Goal: Task Accomplishment & Management: Complete application form

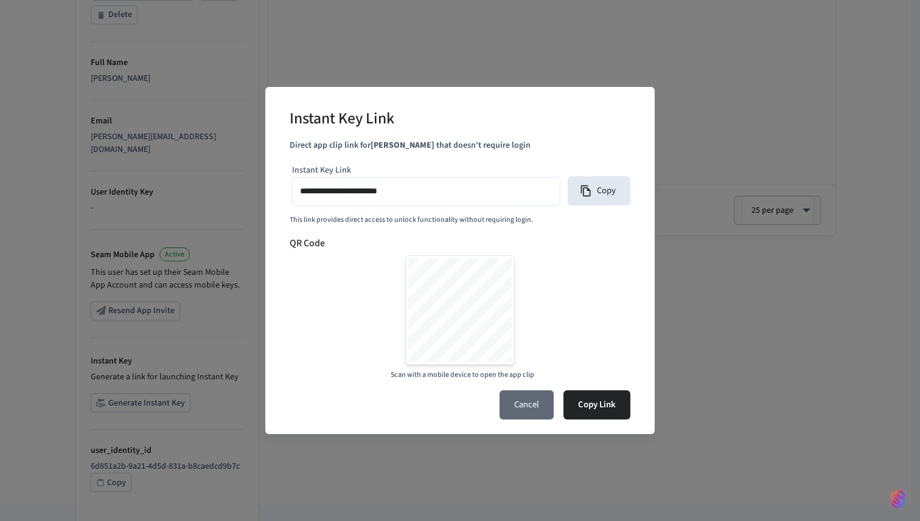
click at [518, 403] on button "Cancel" at bounding box center [527, 405] width 54 height 29
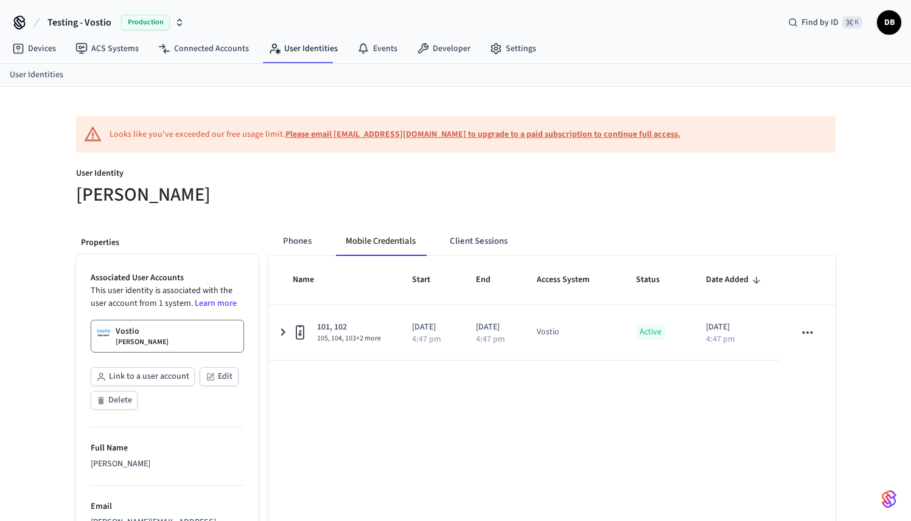
click at [96, 23] on span "Testing - Vostio" at bounding box center [79, 22] width 64 height 15
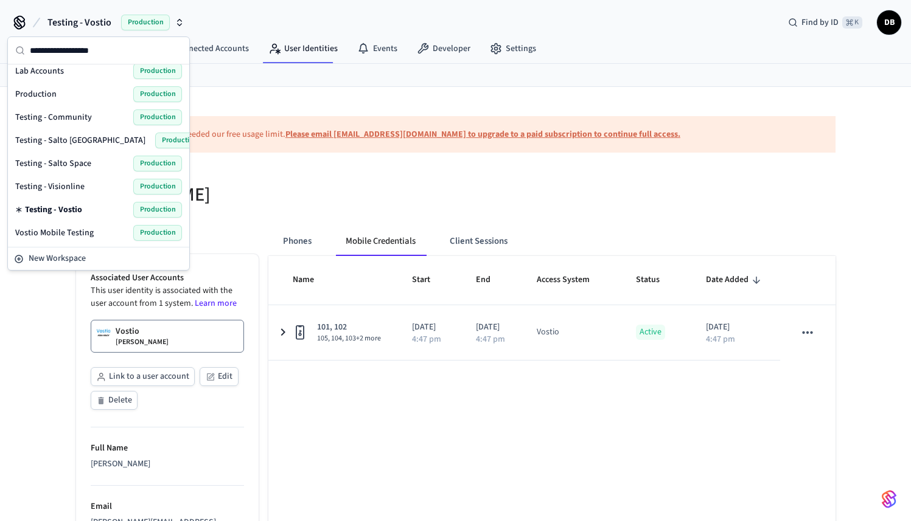
scroll to position [97, 0]
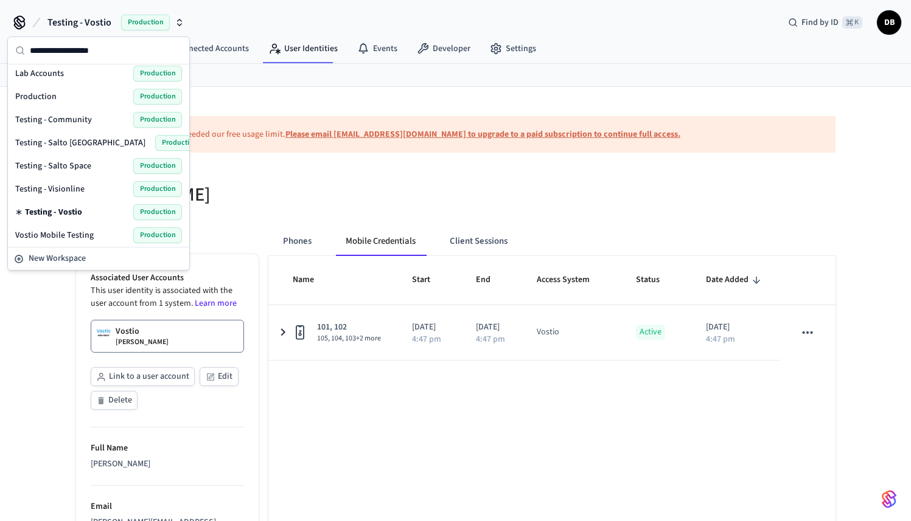
click at [82, 120] on span "Testing - Community" at bounding box center [53, 120] width 77 height 12
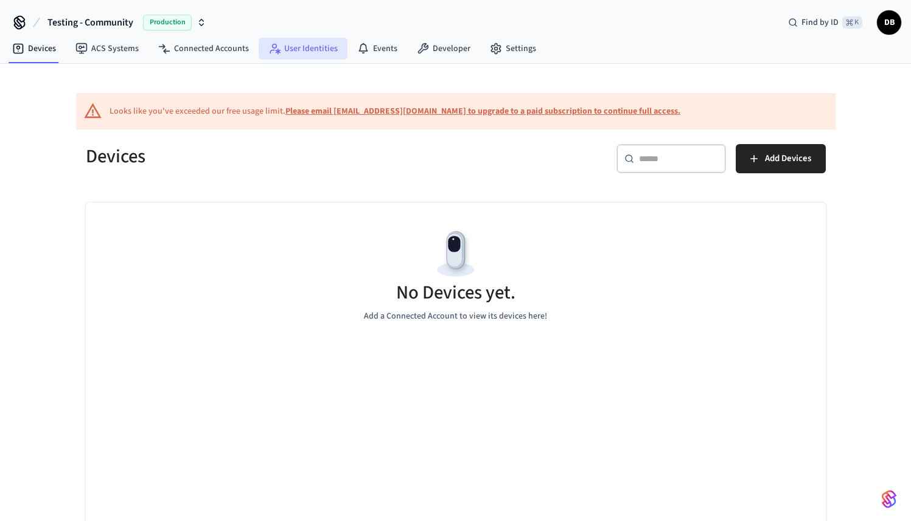
click at [309, 43] on link "User Identities" at bounding box center [303, 49] width 89 height 22
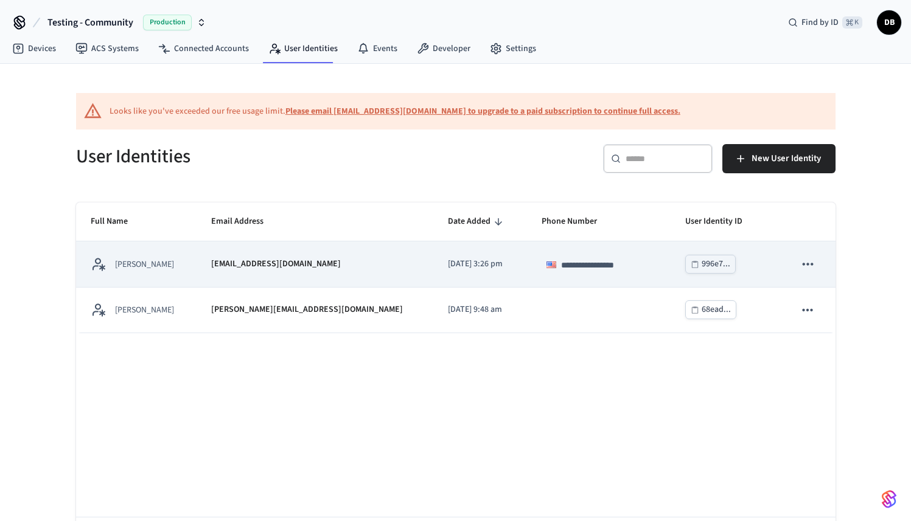
click at [166, 262] on div "[PERSON_NAME]" at bounding box center [136, 264] width 91 height 15
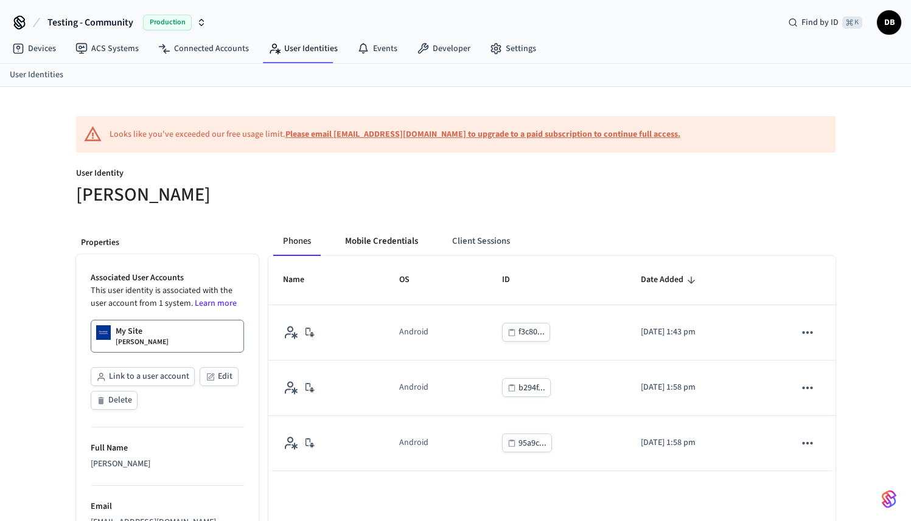
click at [372, 248] on button "Mobile Credentials" at bounding box center [381, 241] width 92 height 29
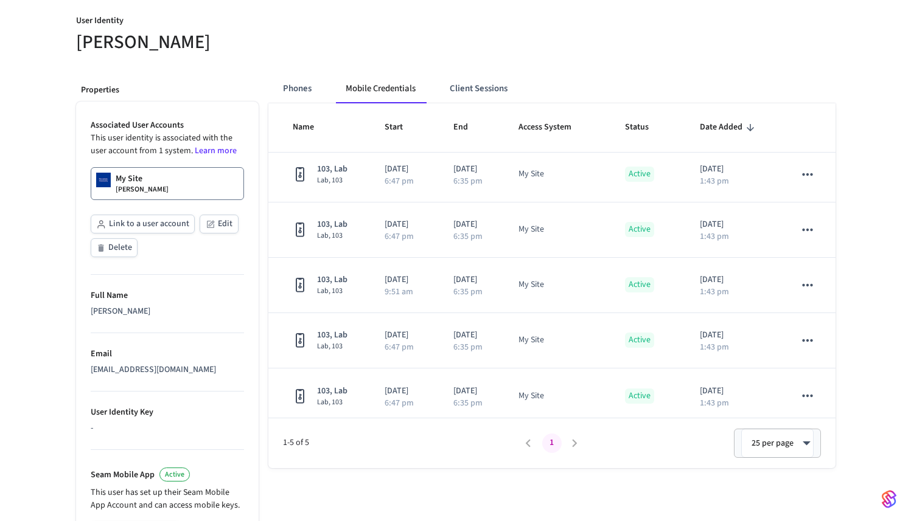
scroll to position [10, 0]
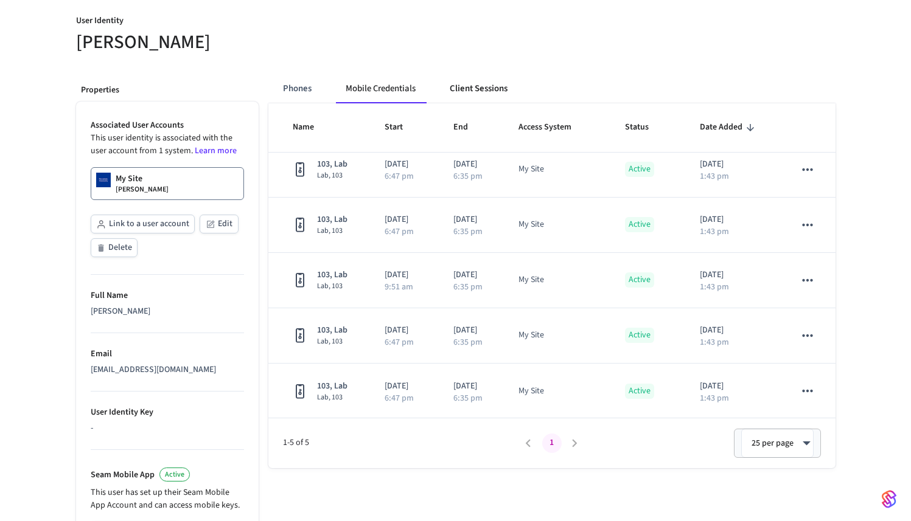
click at [479, 87] on button "Client Sessions" at bounding box center [478, 88] width 77 height 29
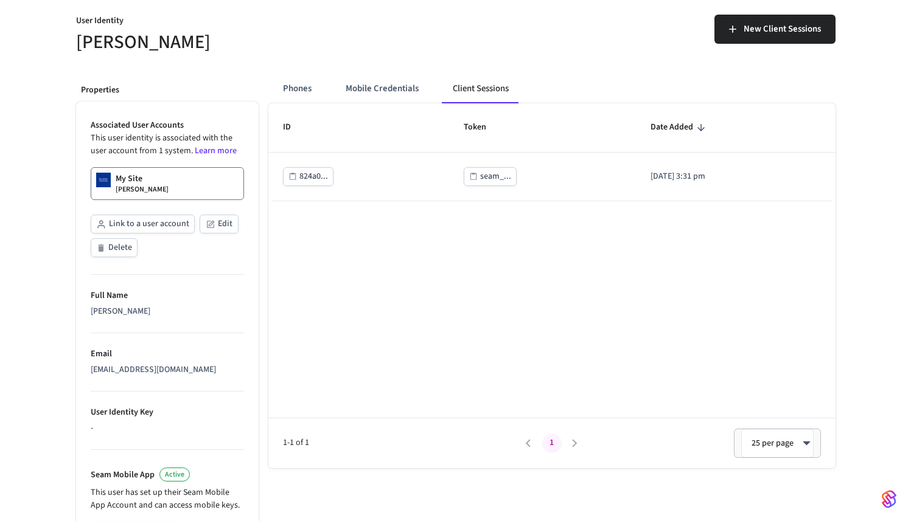
scroll to position [0, 0]
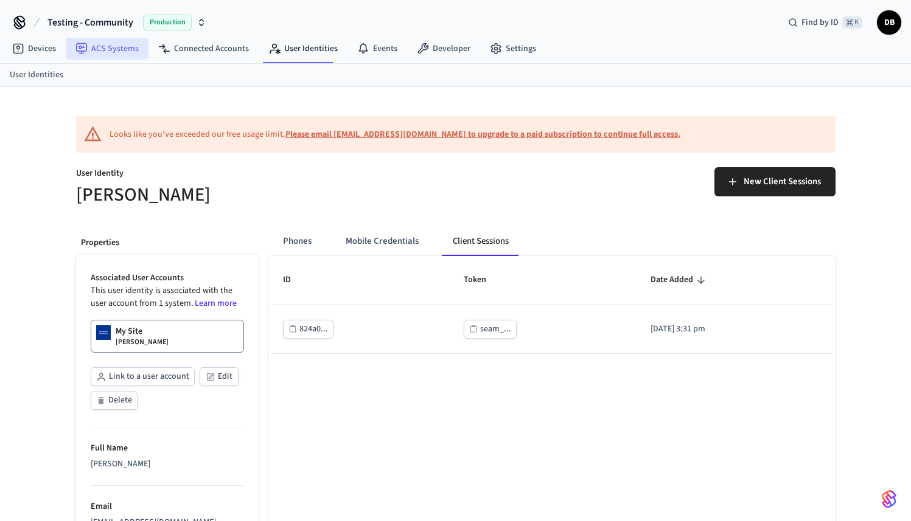
click at [133, 52] on link "ACS Systems" at bounding box center [107, 49] width 83 height 22
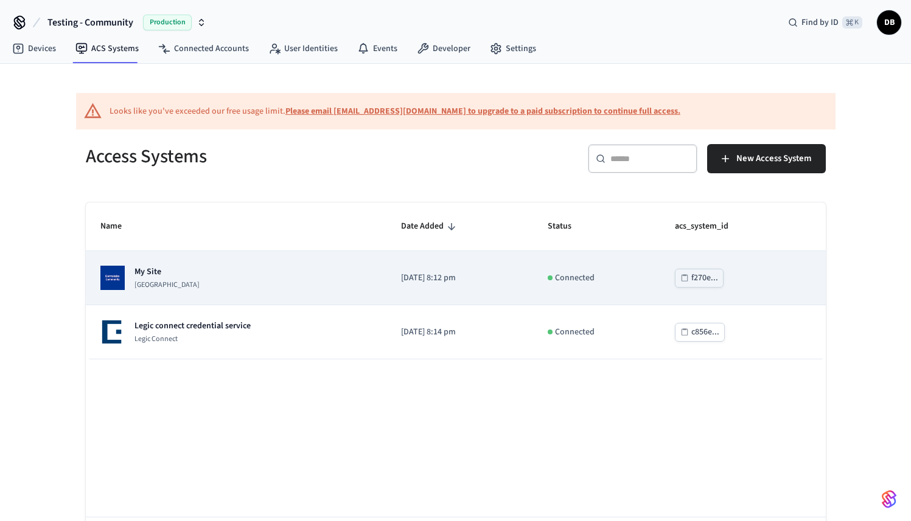
click at [177, 281] on p "Dormakaba Community Site" at bounding box center [166, 286] width 65 height 10
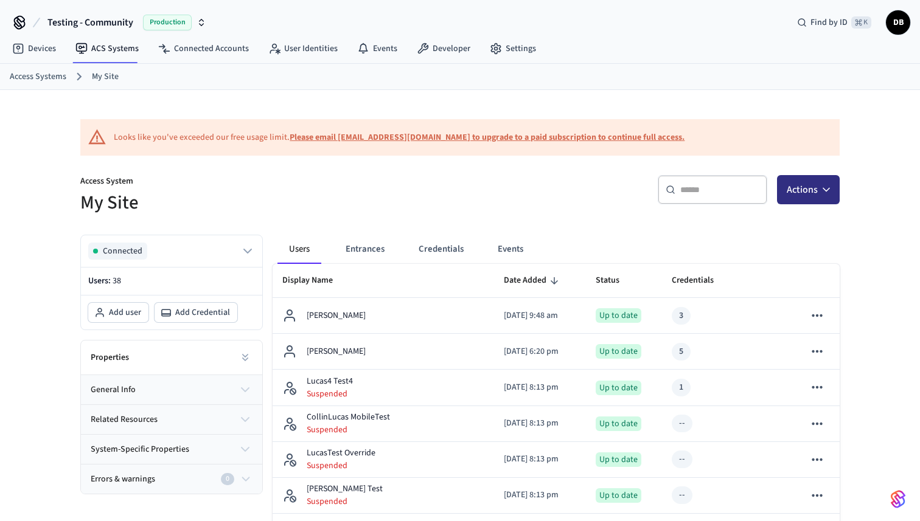
click at [804, 185] on button "Actions" at bounding box center [808, 189] width 63 height 29
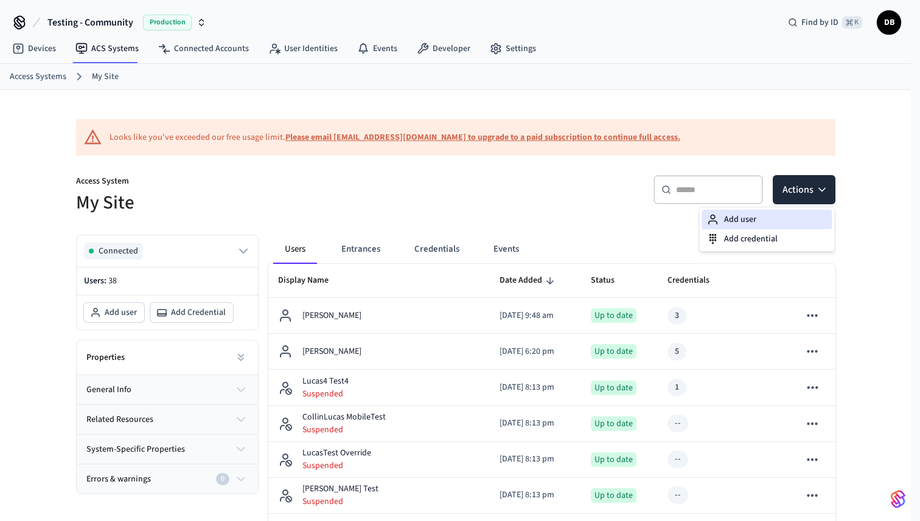
click at [772, 215] on div "Add user" at bounding box center [767, 219] width 130 height 19
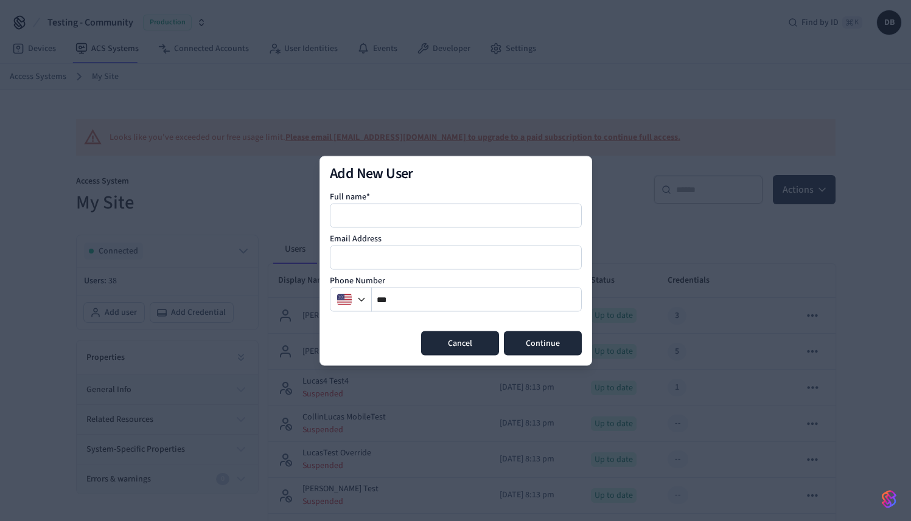
click at [490, 338] on button "Cancel" at bounding box center [460, 343] width 78 height 24
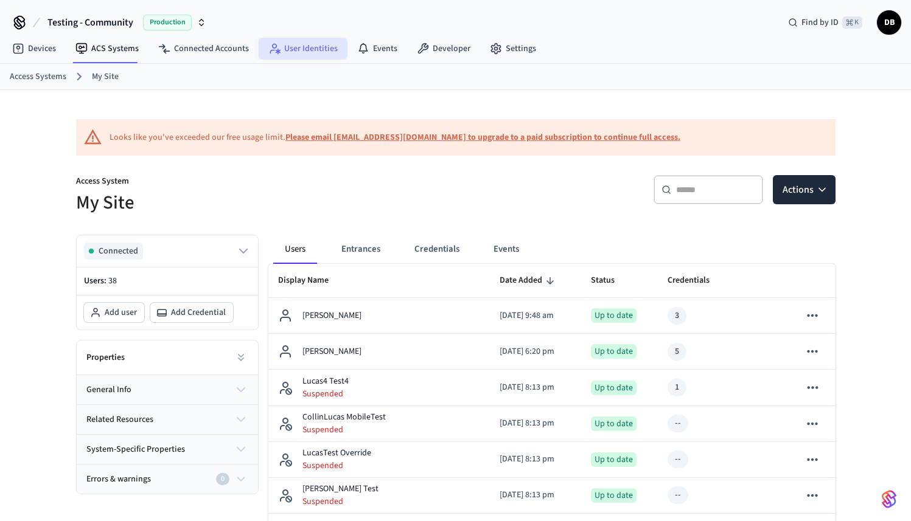
click at [310, 52] on link "User Identities" at bounding box center [303, 49] width 89 height 22
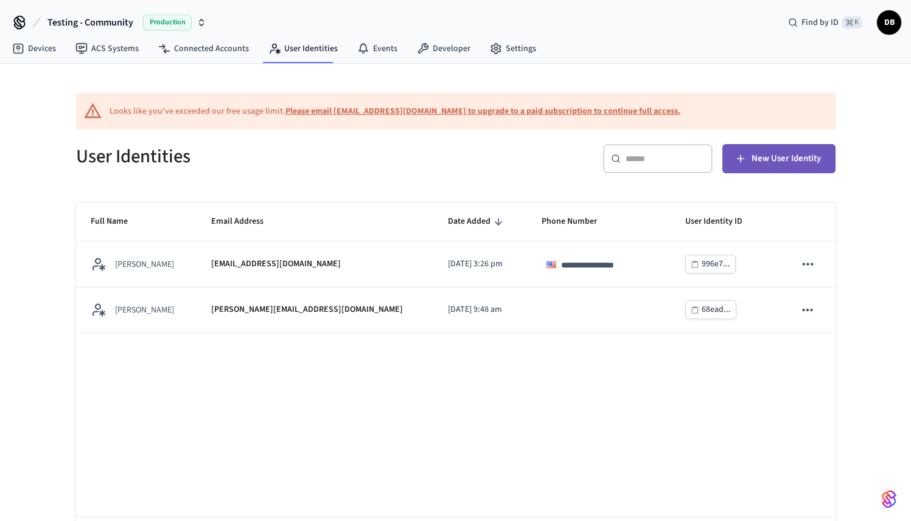
click at [765, 159] on span "New User Identity" at bounding box center [785, 159] width 69 height 16
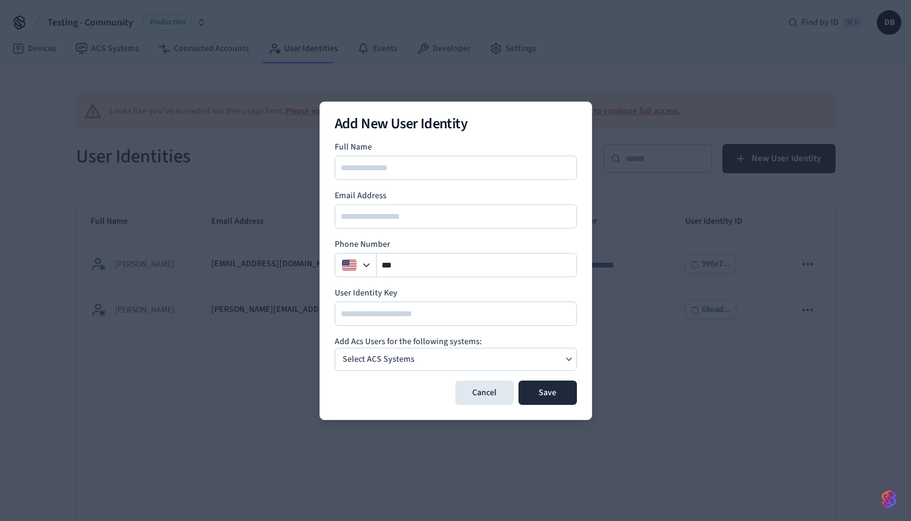
click at [448, 170] on input at bounding box center [456, 168] width 241 height 15
type input "**********"
click at [483, 371] on form "**********" at bounding box center [456, 273] width 242 height 264
click at [487, 366] on div "Select ACS Systems" at bounding box center [456, 359] width 242 height 23
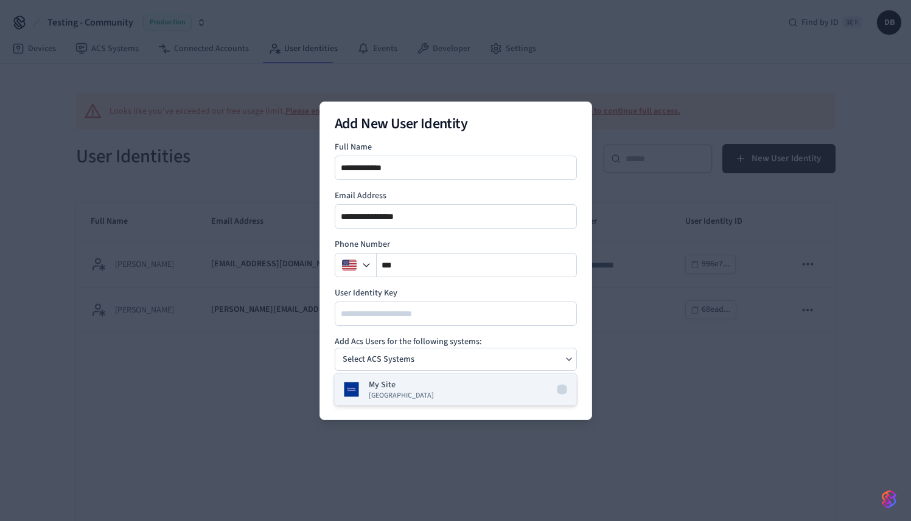
click at [474, 386] on button "My Site Dormakaba Community Site" at bounding box center [456, 390] width 242 height 32
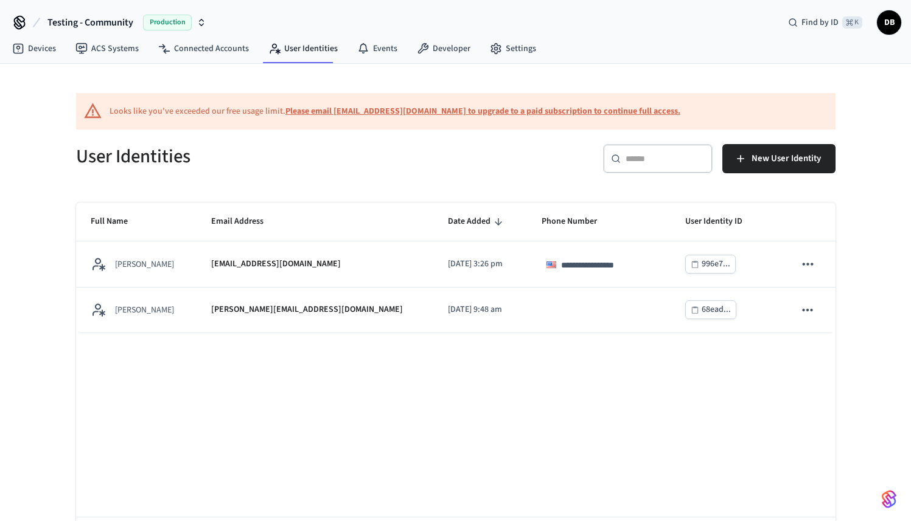
click at [457, 392] on div "**********" at bounding box center [455, 385] width 759 height 365
click at [755, 170] on button "New User Identity" at bounding box center [778, 158] width 113 height 29
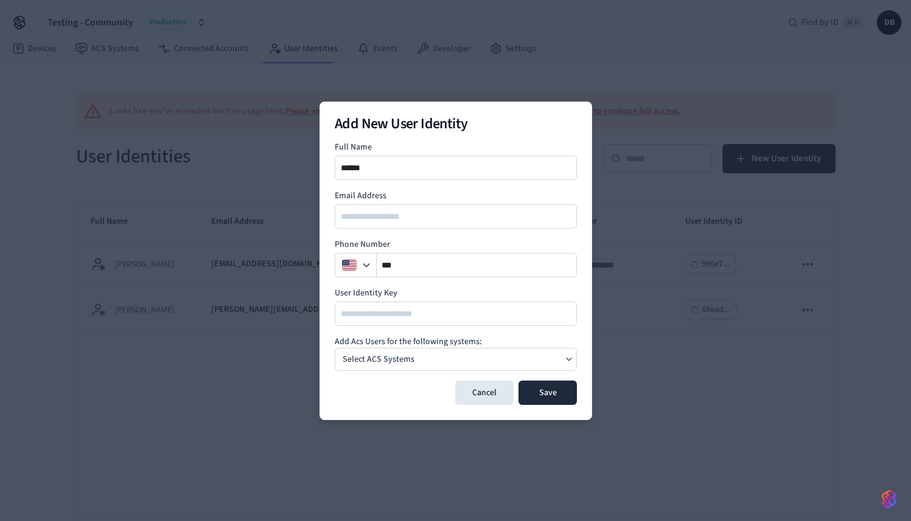
click at [518, 381] on button "Save" at bounding box center [547, 393] width 58 height 24
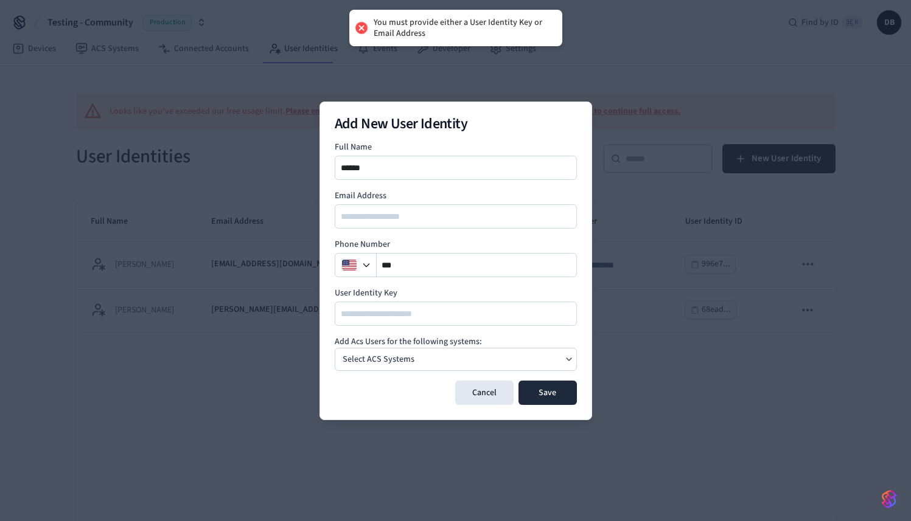
click at [392, 172] on input "*****" at bounding box center [456, 168] width 241 height 15
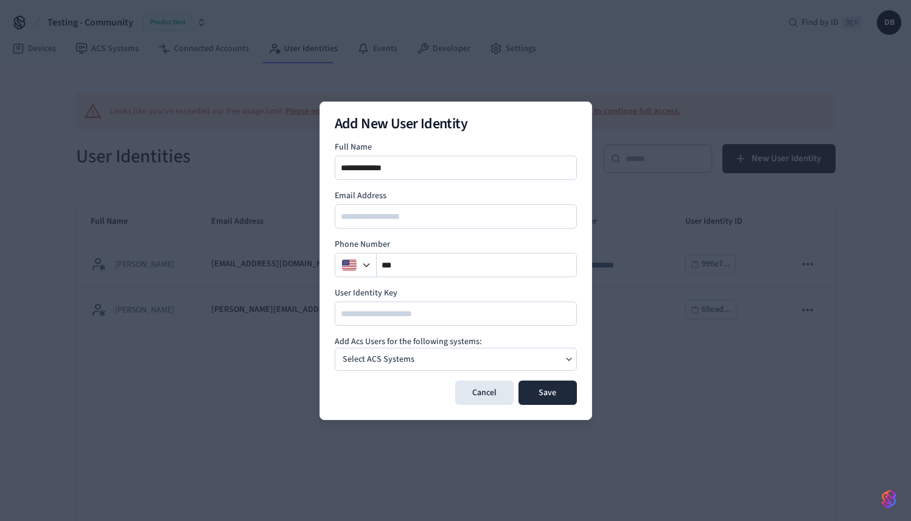
type input "**********"
click at [369, 225] on div at bounding box center [456, 216] width 242 height 24
click at [372, 220] on input "email" at bounding box center [456, 216] width 241 height 15
type input "**********"
click at [455, 364] on div "Select ACS Systems" at bounding box center [456, 359] width 242 height 23
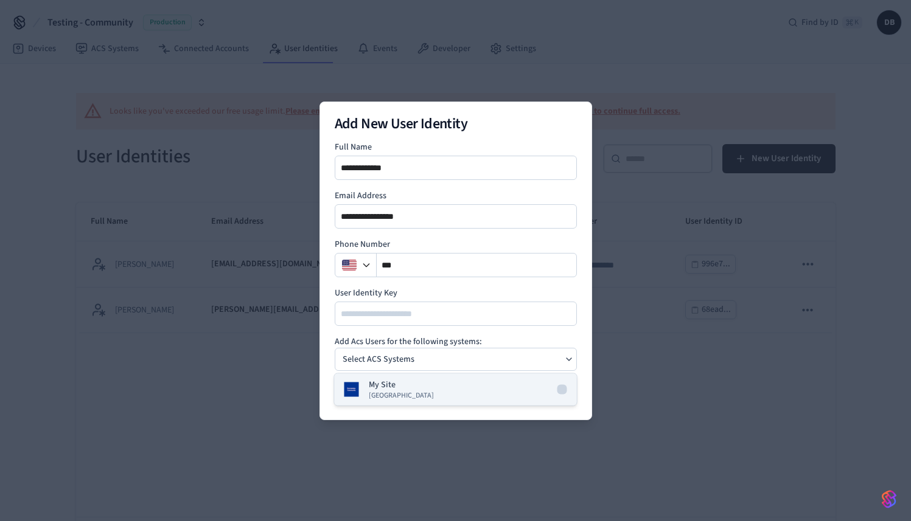
click at [428, 392] on span "Dormakaba Community Site" at bounding box center [401, 396] width 65 height 10
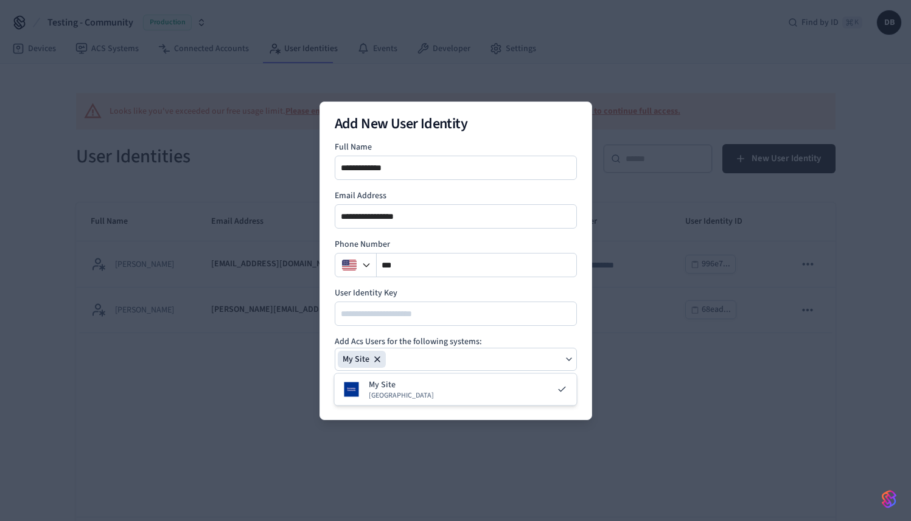
click at [585, 372] on div "**********" at bounding box center [455, 261] width 273 height 319
click at [561, 396] on button "Save" at bounding box center [547, 393] width 58 height 24
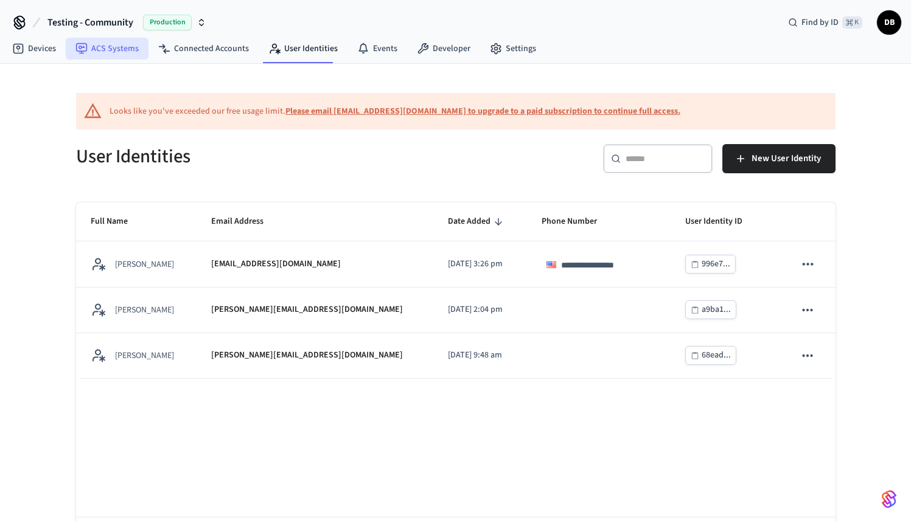
click at [105, 47] on link "ACS Systems" at bounding box center [107, 49] width 83 height 22
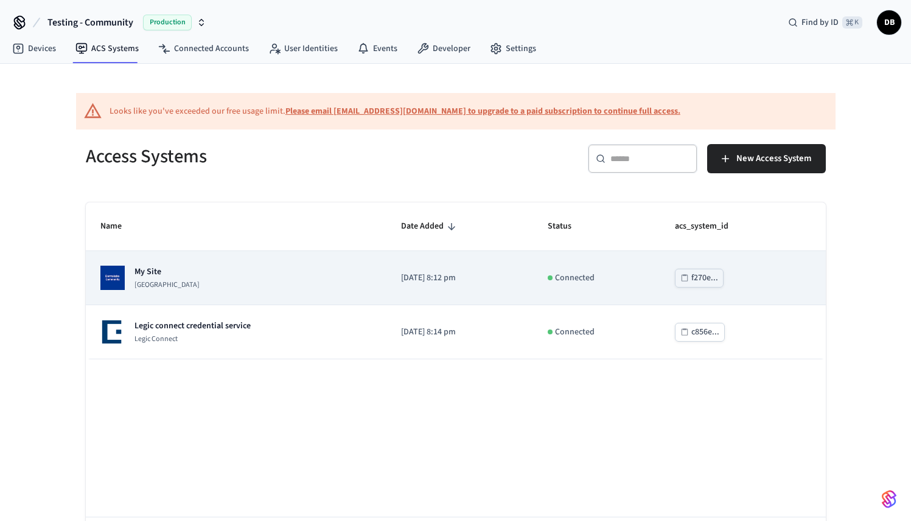
click at [232, 267] on div "My Site Dormakaba Community Site" at bounding box center [235, 278] width 271 height 24
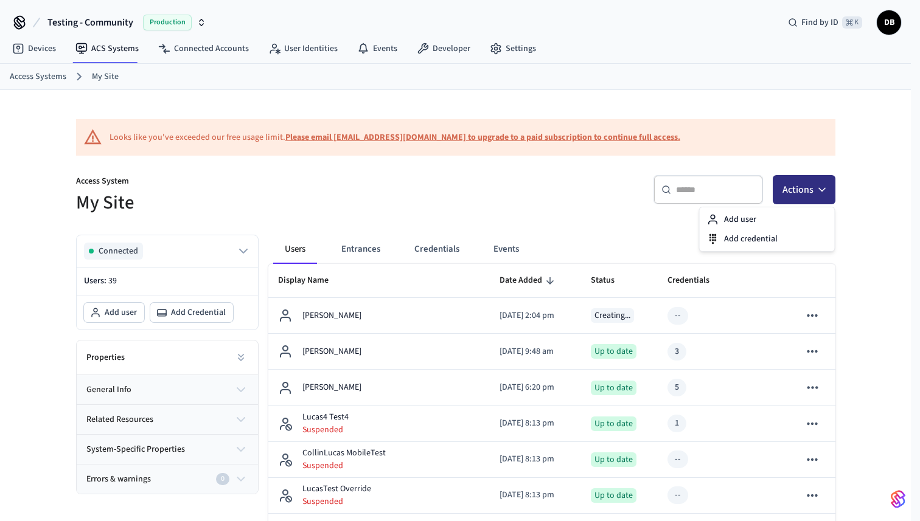
click at [801, 193] on button "Actions" at bounding box center [804, 189] width 63 height 29
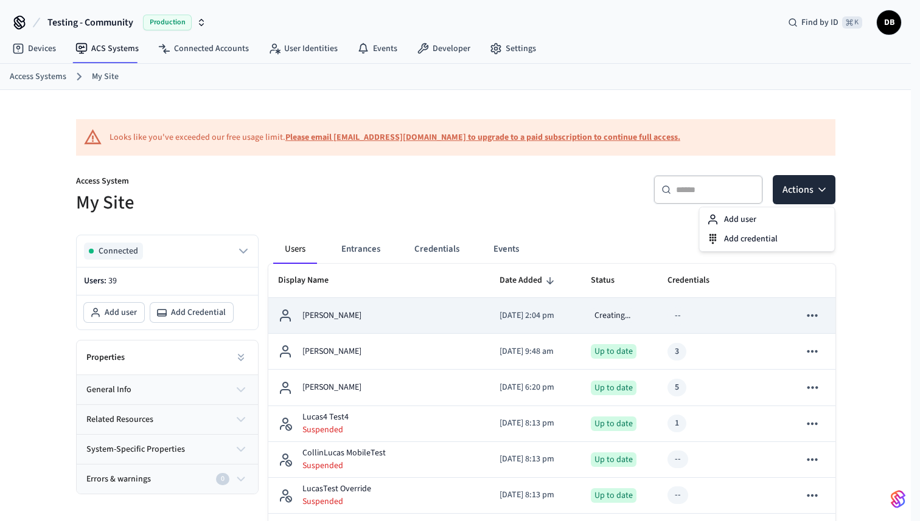
click at [436, 312] on div "[PERSON_NAME]" at bounding box center [379, 316] width 202 height 15
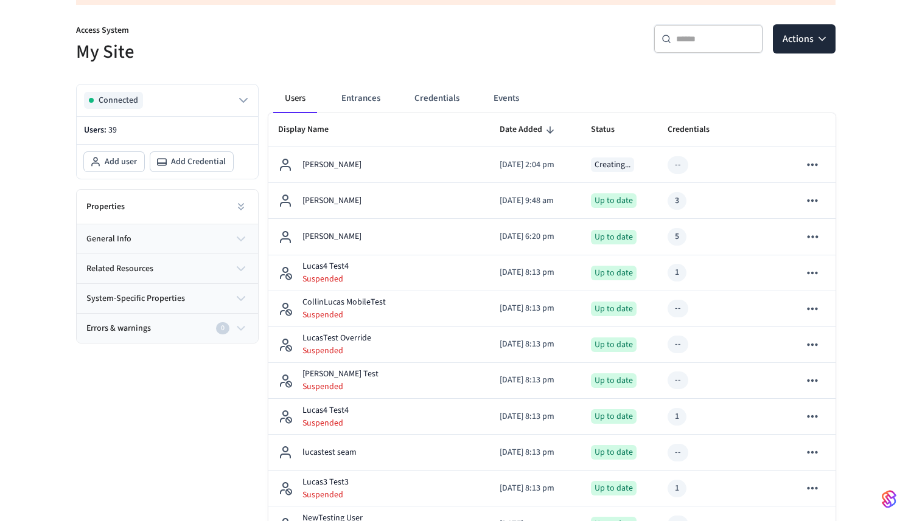
scroll to position [148, 0]
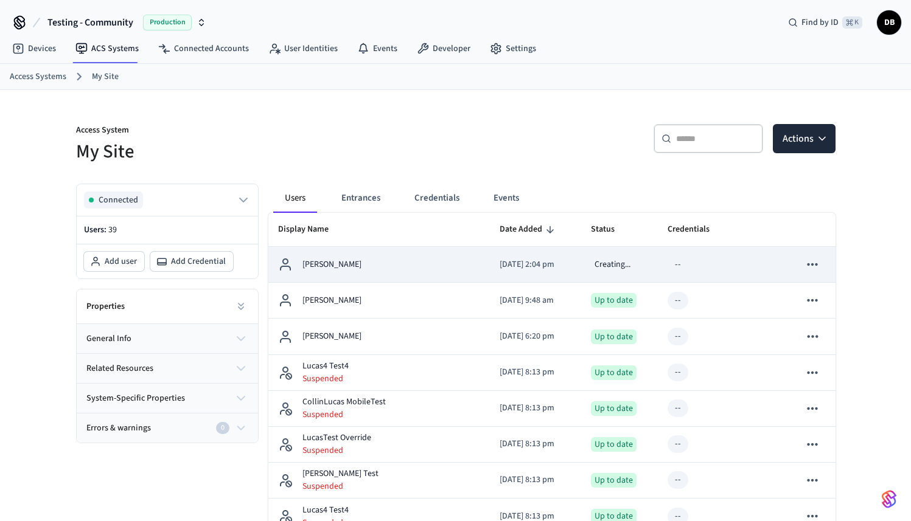
click at [394, 266] on div "[PERSON_NAME]" at bounding box center [379, 264] width 202 height 15
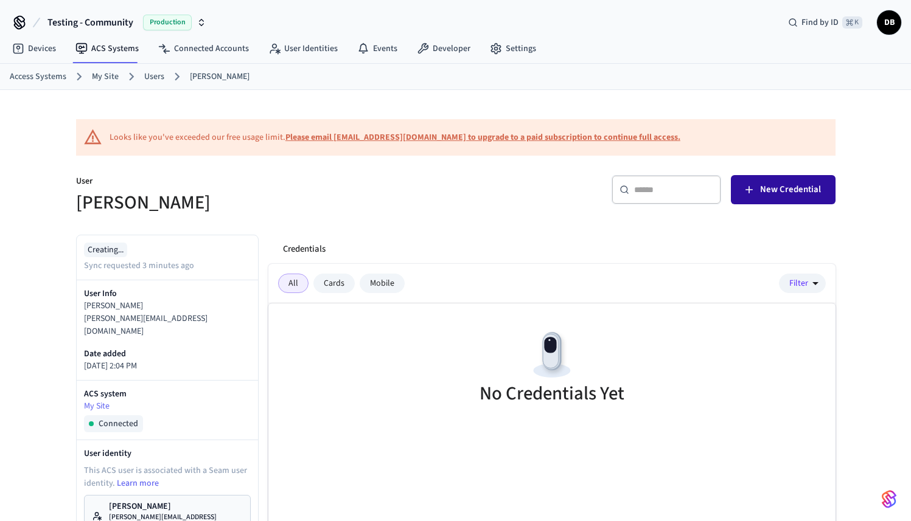
click at [775, 187] on span "New Credential" at bounding box center [790, 190] width 61 height 16
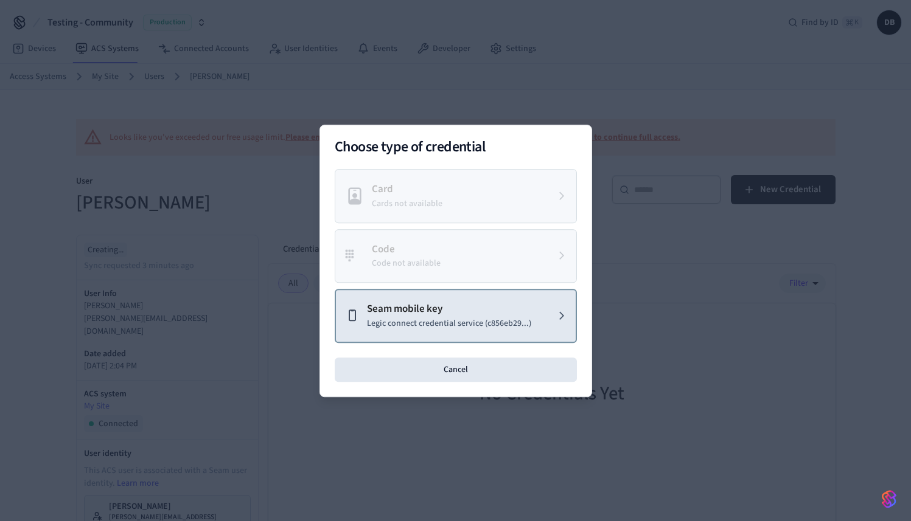
click at [476, 334] on button "Seam mobile key Legic connect credential service (c856eb29...)" at bounding box center [456, 316] width 242 height 54
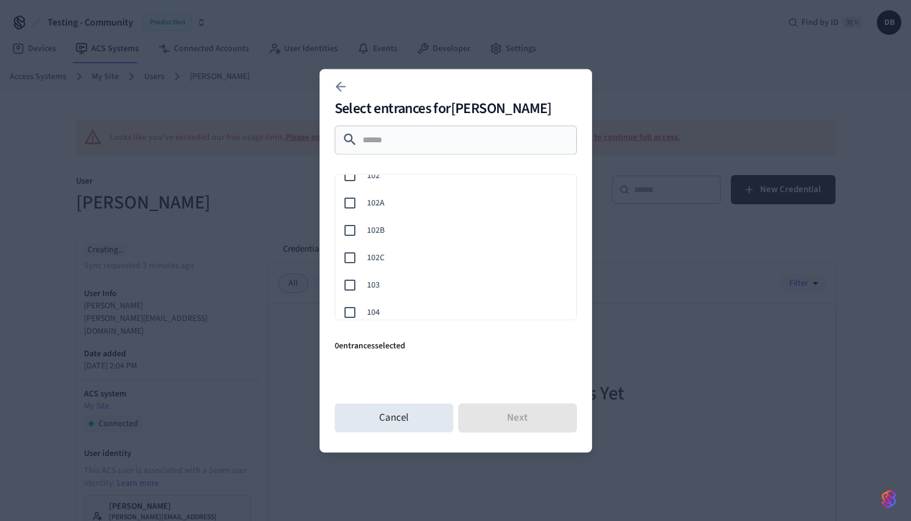
scroll to position [92, 0]
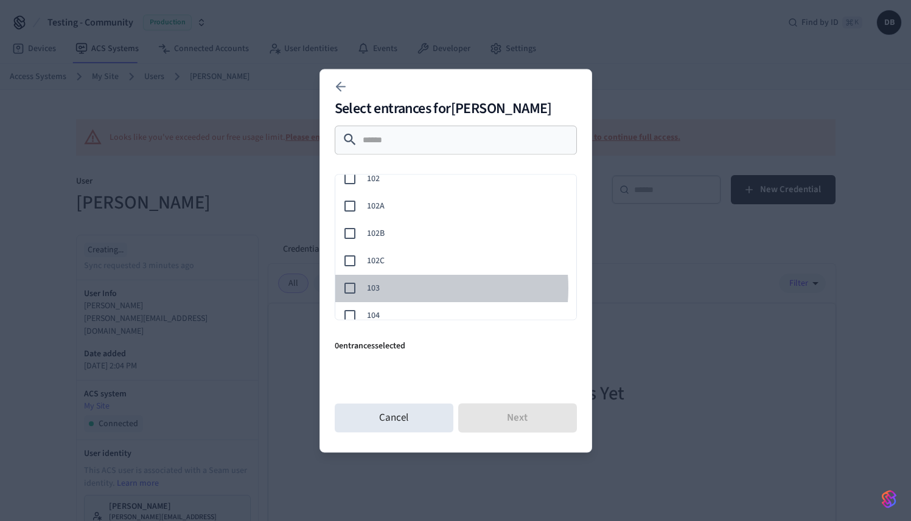
click at [392, 288] on span "103" at bounding box center [467, 288] width 200 height 13
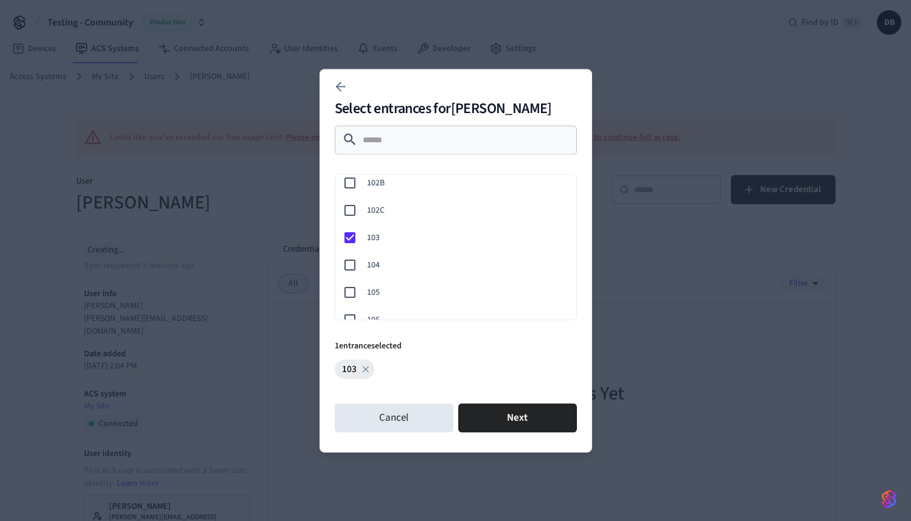
scroll to position [133, 0]
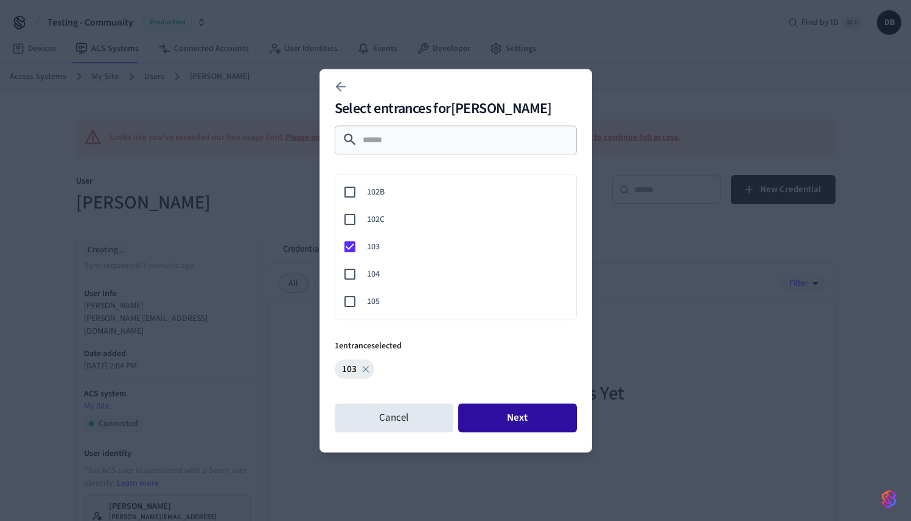
click at [535, 418] on button "Next" at bounding box center [517, 417] width 119 height 29
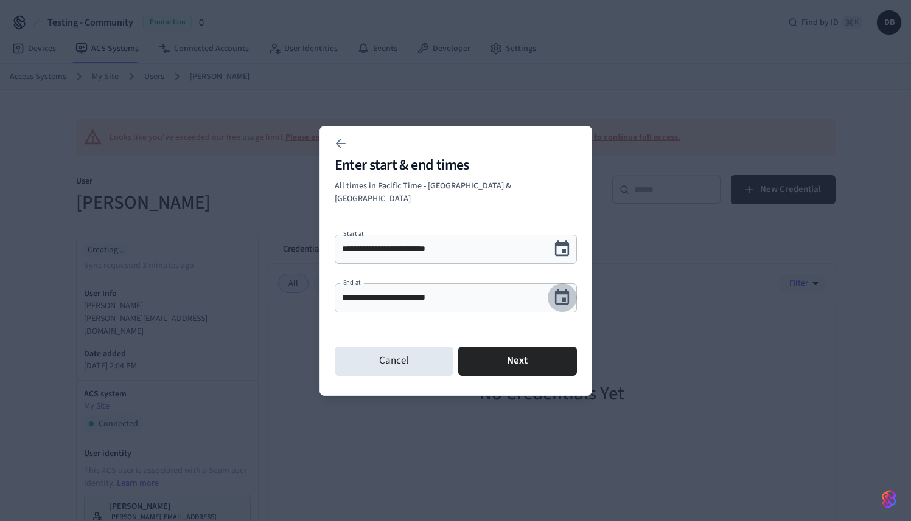
click at [556, 293] on icon "Choose date, selected date is Sep 17, 2025" at bounding box center [562, 297] width 19 height 19
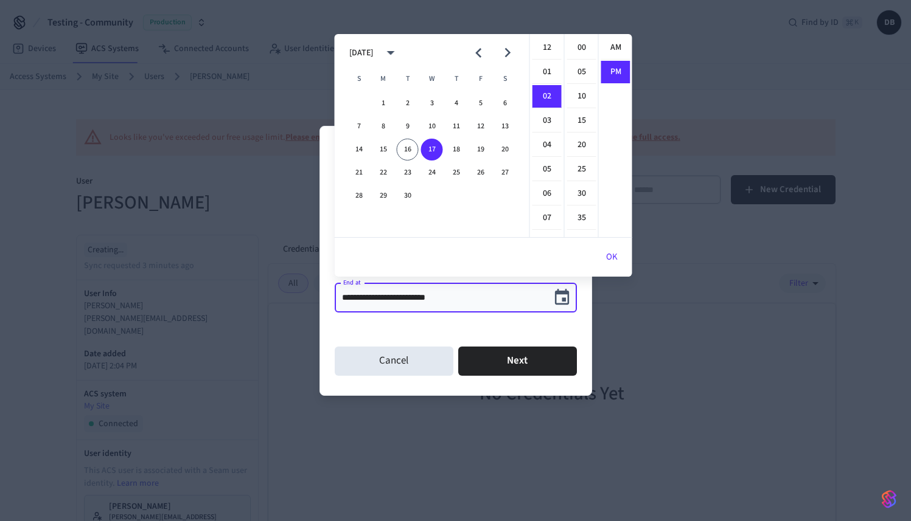
scroll to position [23, 0]
click at [506, 55] on icon "Next month" at bounding box center [507, 53] width 6 height 10
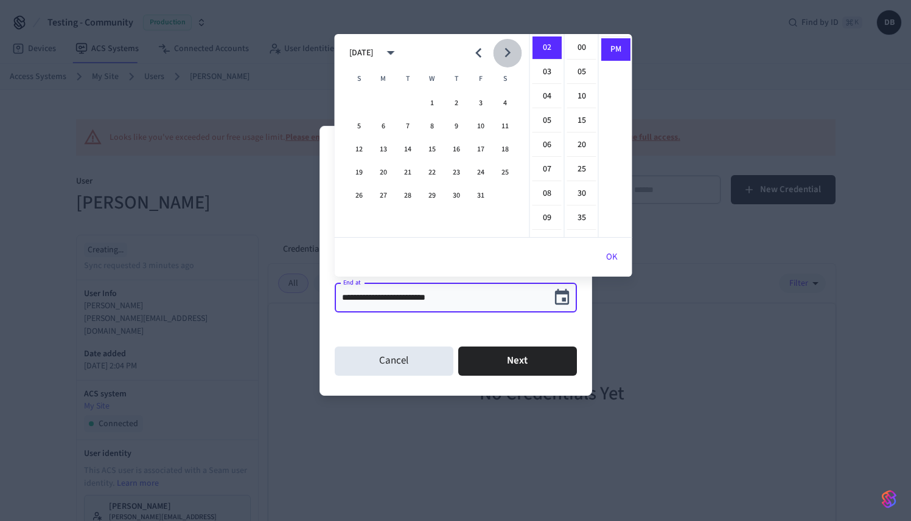
click at [506, 55] on icon "Next month" at bounding box center [507, 53] width 6 height 10
click at [434, 188] on button "31" at bounding box center [432, 196] width 22 height 22
type input "**********"
click at [519, 355] on button "Next" at bounding box center [517, 361] width 119 height 29
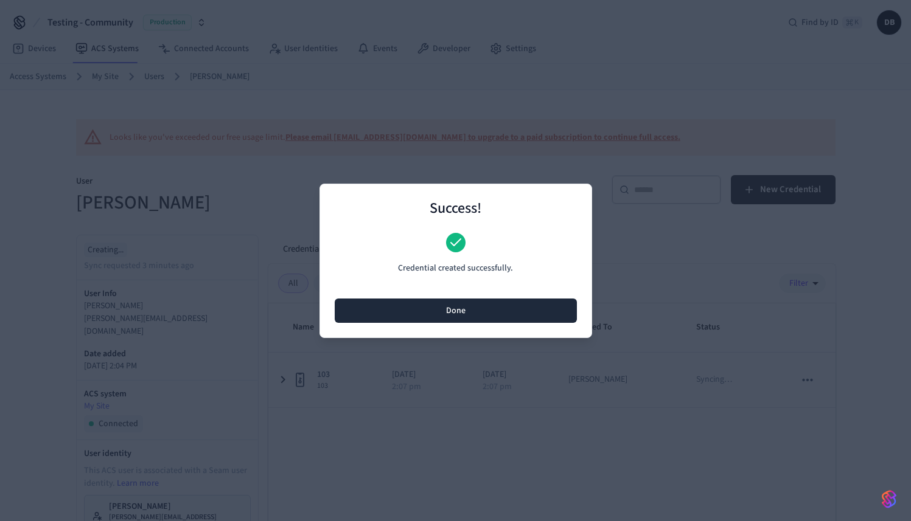
click at [497, 317] on button "Done" at bounding box center [456, 311] width 242 height 24
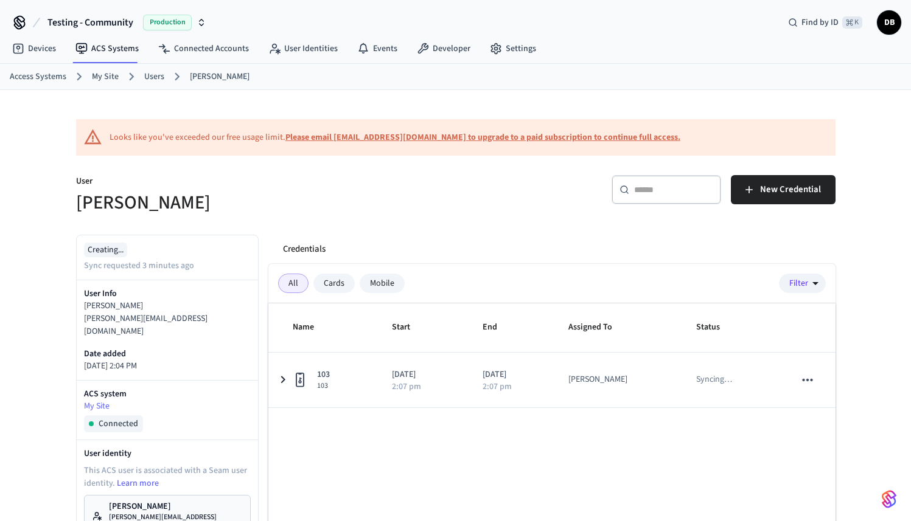
scroll to position [2, 0]
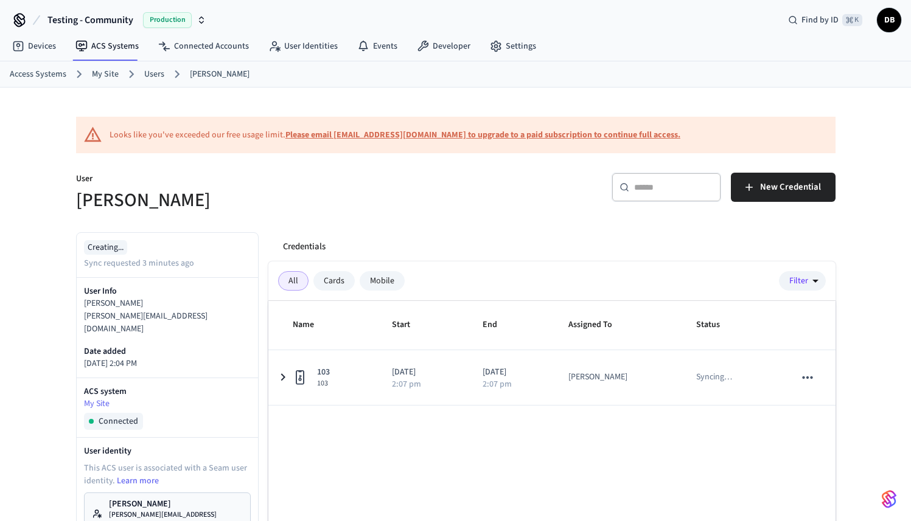
click at [394, 282] on div "Mobile" at bounding box center [382, 280] width 45 height 19
click at [281, 284] on div "All" at bounding box center [293, 280] width 30 height 19
click at [767, 174] on button "New Credential" at bounding box center [783, 187] width 105 height 29
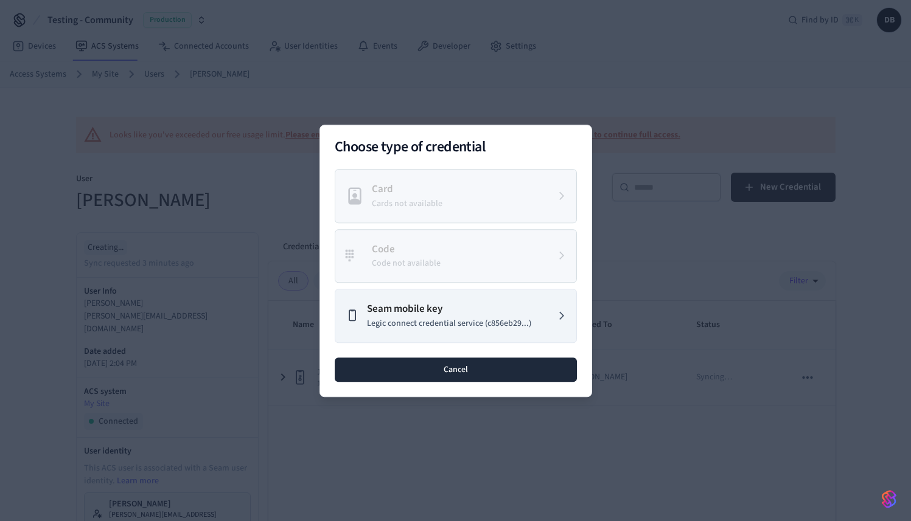
click at [488, 372] on button "Cancel" at bounding box center [456, 369] width 242 height 24
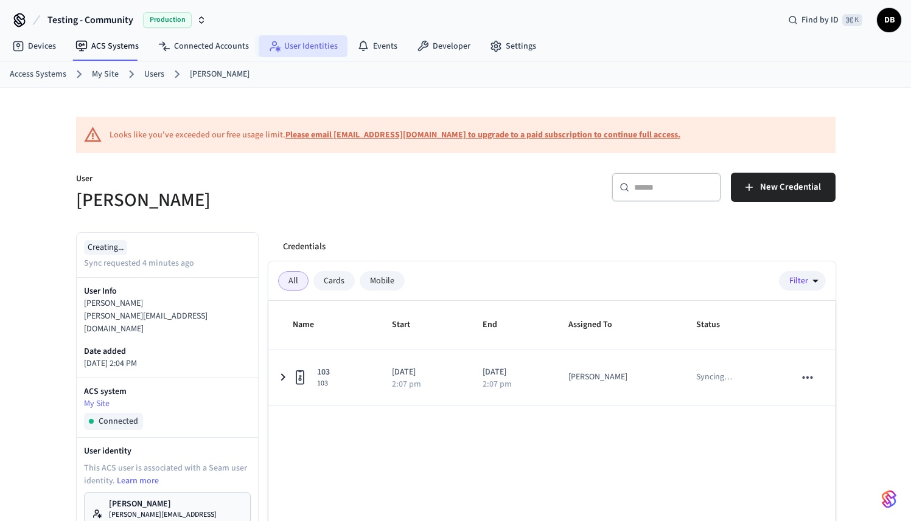
click at [316, 40] on link "User Identities" at bounding box center [303, 46] width 89 height 22
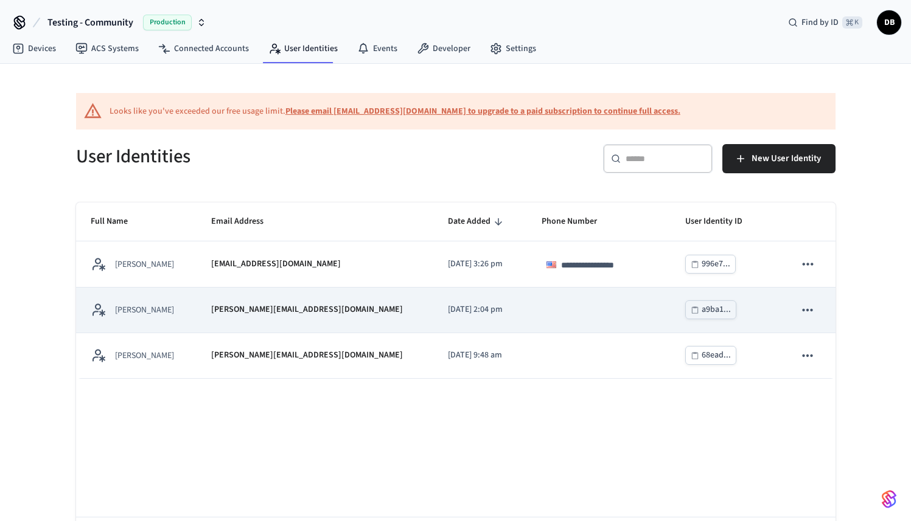
click at [208, 310] on td "[PERSON_NAME][EMAIL_ADDRESS][DOMAIN_NAME]" at bounding box center [315, 311] width 237 height 46
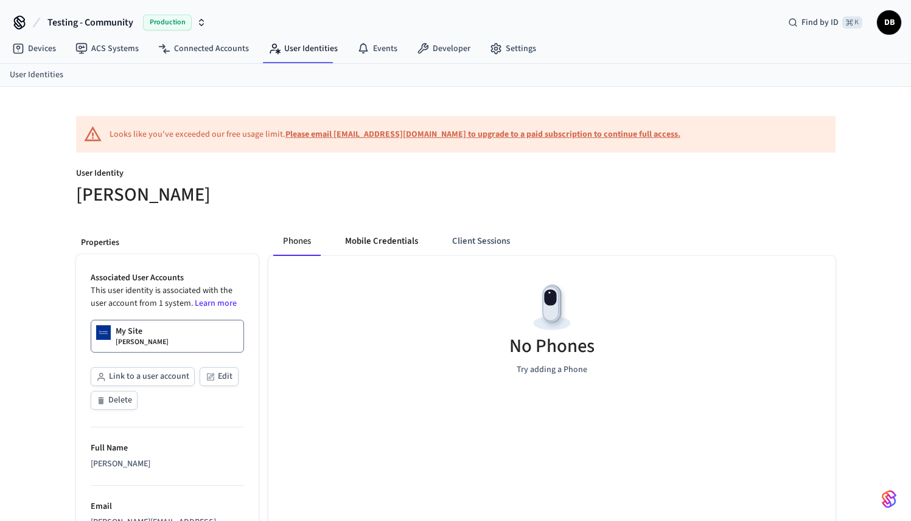
click at [408, 234] on button "Mobile Credentials" at bounding box center [381, 241] width 92 height 29
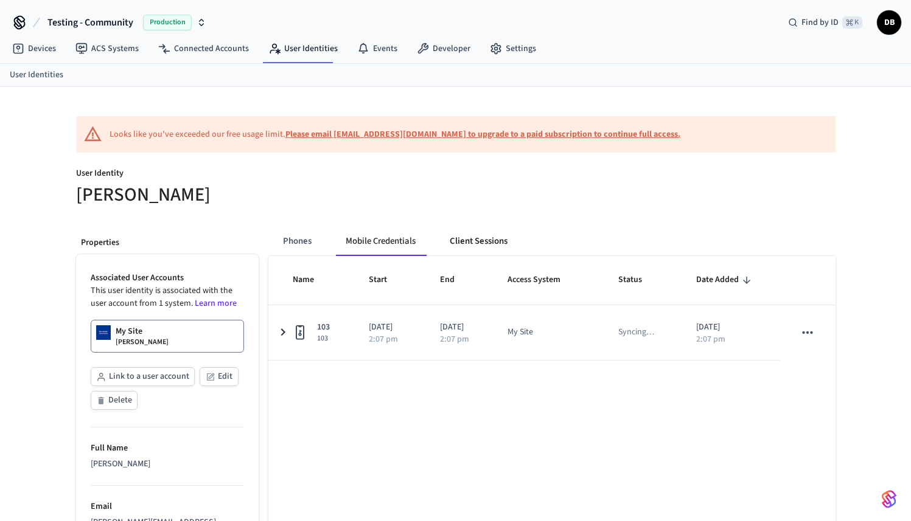
click at [498, 241] on button "Client Sessions" at bounding box center [478, 241] width 77 height 29
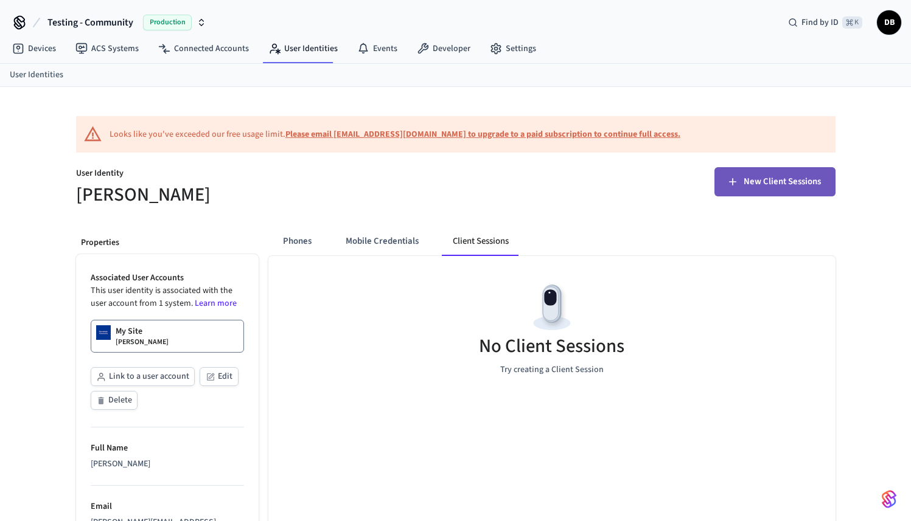
click at [770, 180] on span "New Client Sessions" at bounding box center [782, 182] width 77 height 16
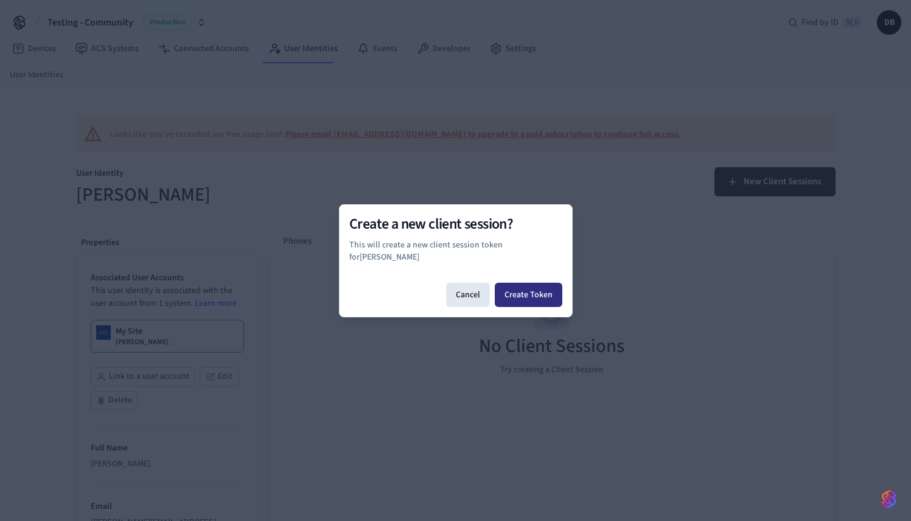
click at [531, 284] on button "Create Token" at bounding box center [529, 295] width 68 height 24
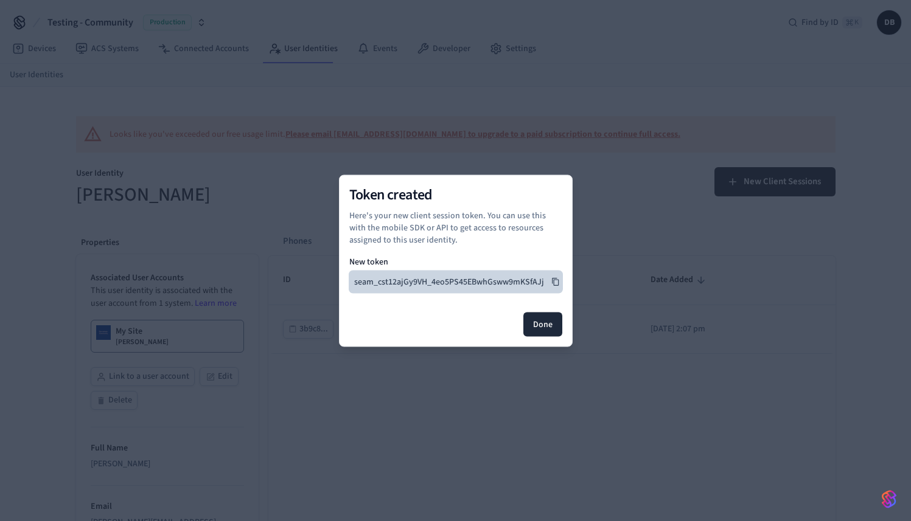
click at [558, 280] on icon at bounding box center [555, 282] width 7 height 8
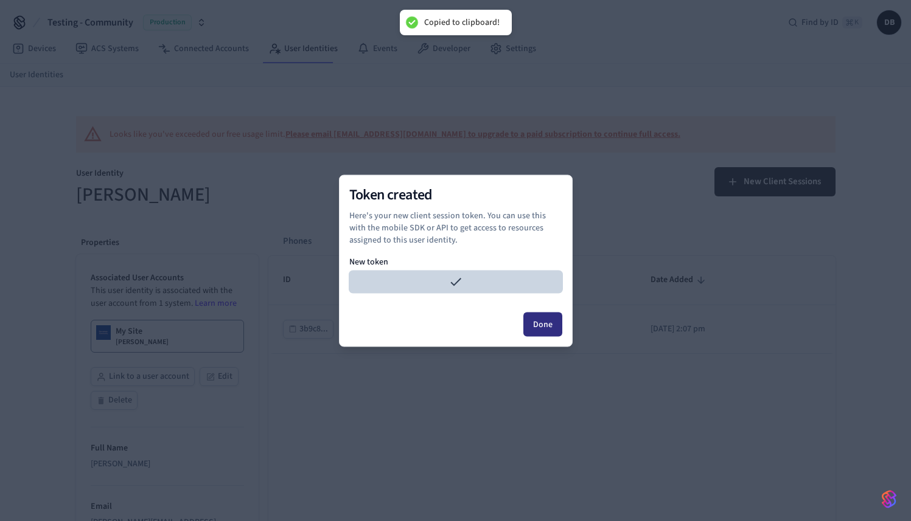
click at [550, 321] on button "Done" at bounding box center [542, 324] width 39 height 24
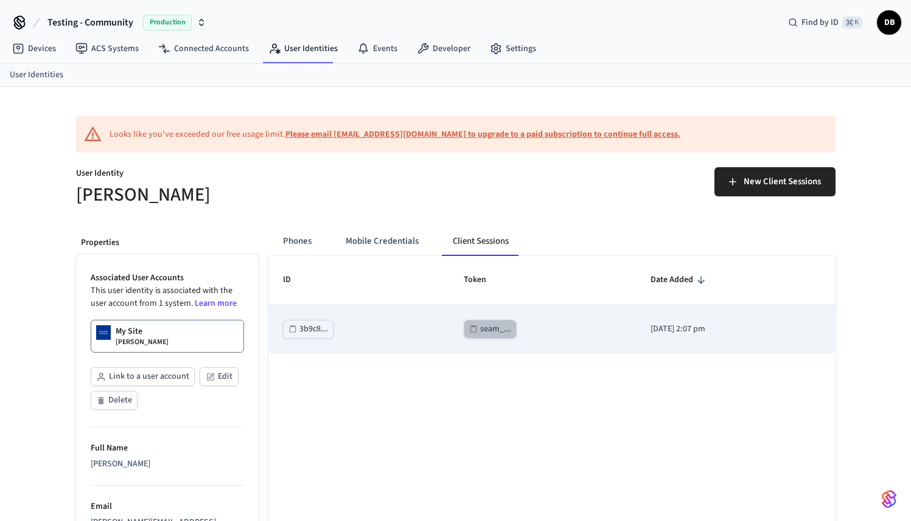
click at [493, 329] on div "seam_..." at bounding box center [495, 329] width 31 height 15
click at [482, 333] on div "seam_..." at bounding box center [495, 329] width 31 height 15
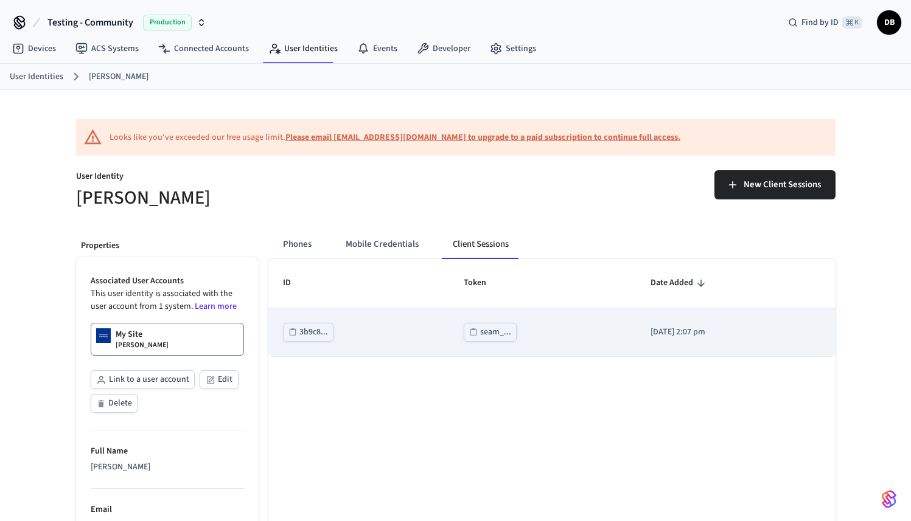
click at [496, 339] on div "seam_..." at bounding box center [495, 332] width 31 height 15
click at [480, 336] on div "seam_..." at bounding box center [495, 332] width 31 height 15
click at [491, 329] on div "seam_..." at bounding box center [495, 332] width 31 height 15
click at [485, 330] on div "seam_..." at bounding box center [495, 332] width 31 height 15
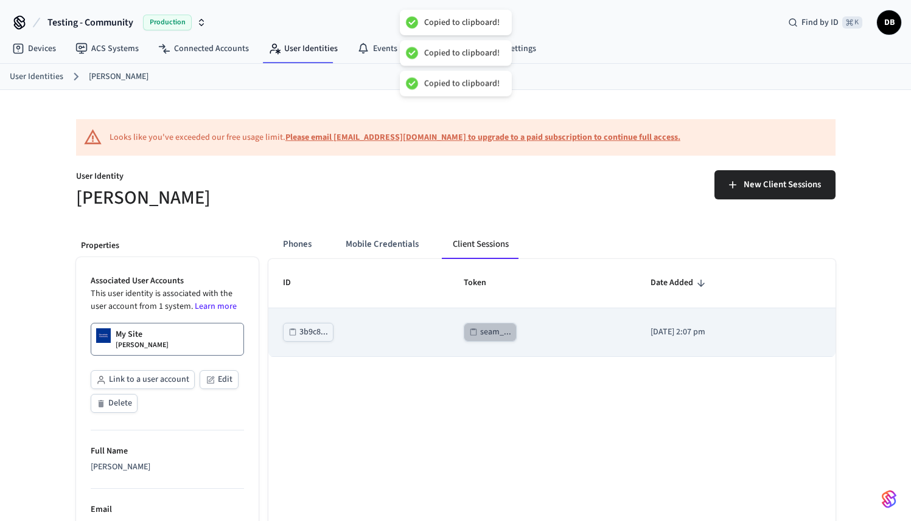
click at [485, 330] on div "seam_..." at bounding box center [495, 332] width 31 height 15
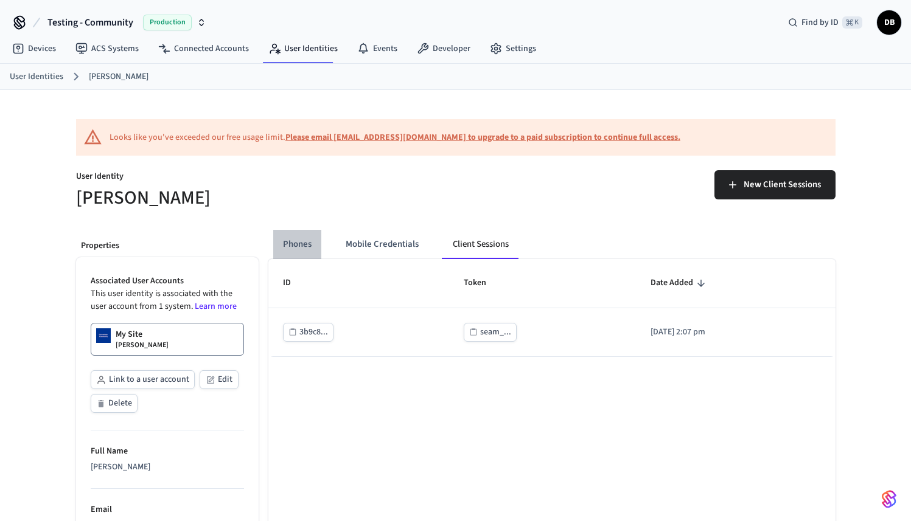
click at [307, 246] on button "Phones" at bounding box center [297, 244] width 48 height 29
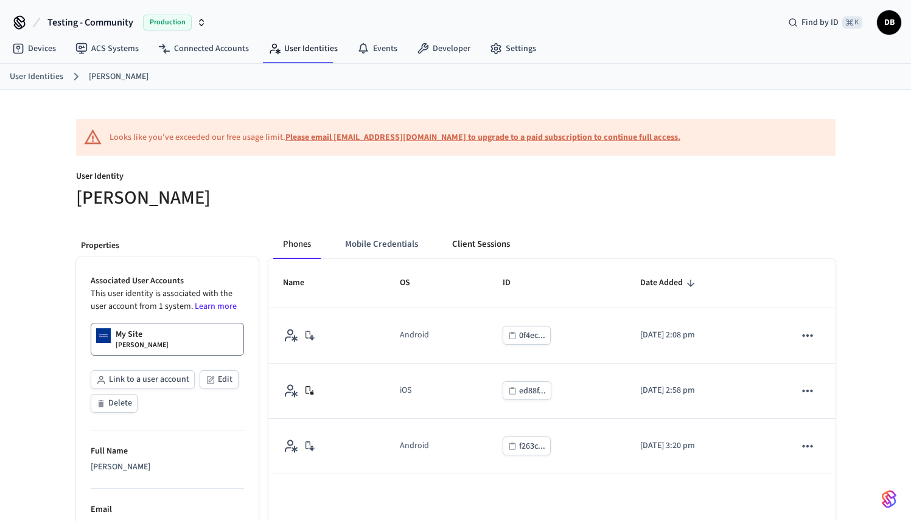
click at [495, 238] on button "Client Sessions" at bounding box center [480, 244] width 77 height 29
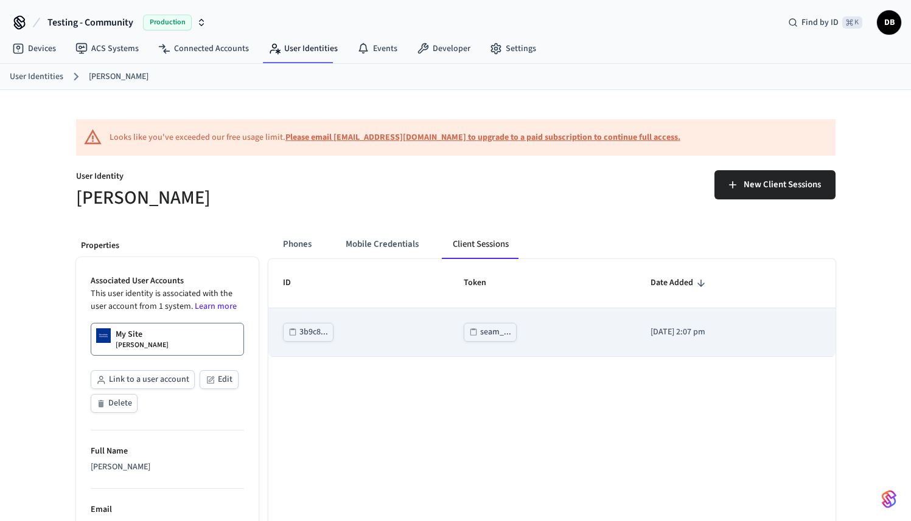
click at [490, 336] on div "seam_..." at bounding box center [495, 332] width 31 height 15
click at [498, 339] on button "seam_..." at bounding box center [490, 332] width 53 height 19
click at [480, 330] on div "seam_..." at bounding box center [495, 332] width 31 height 15
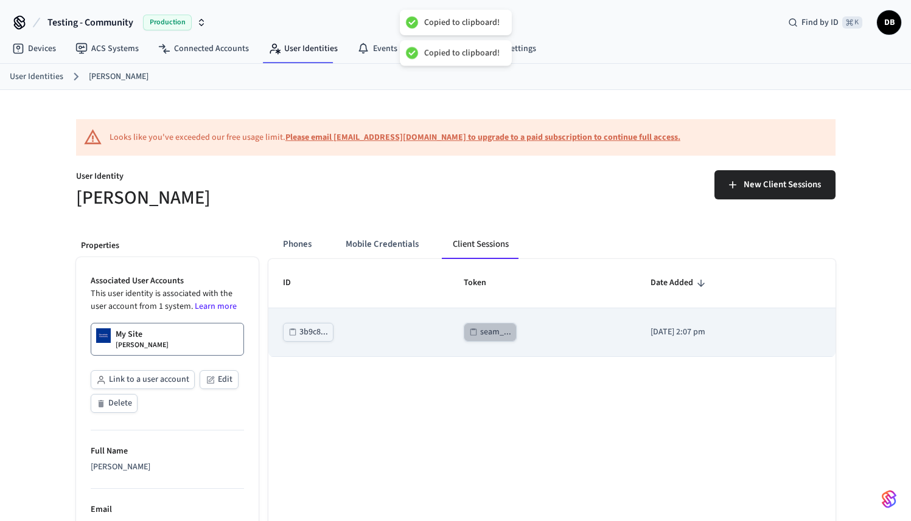
click at [480, 330] on div "seam_..." at bounding box center [495, 332] width 31 height 15
